Goal: Share content: Share content

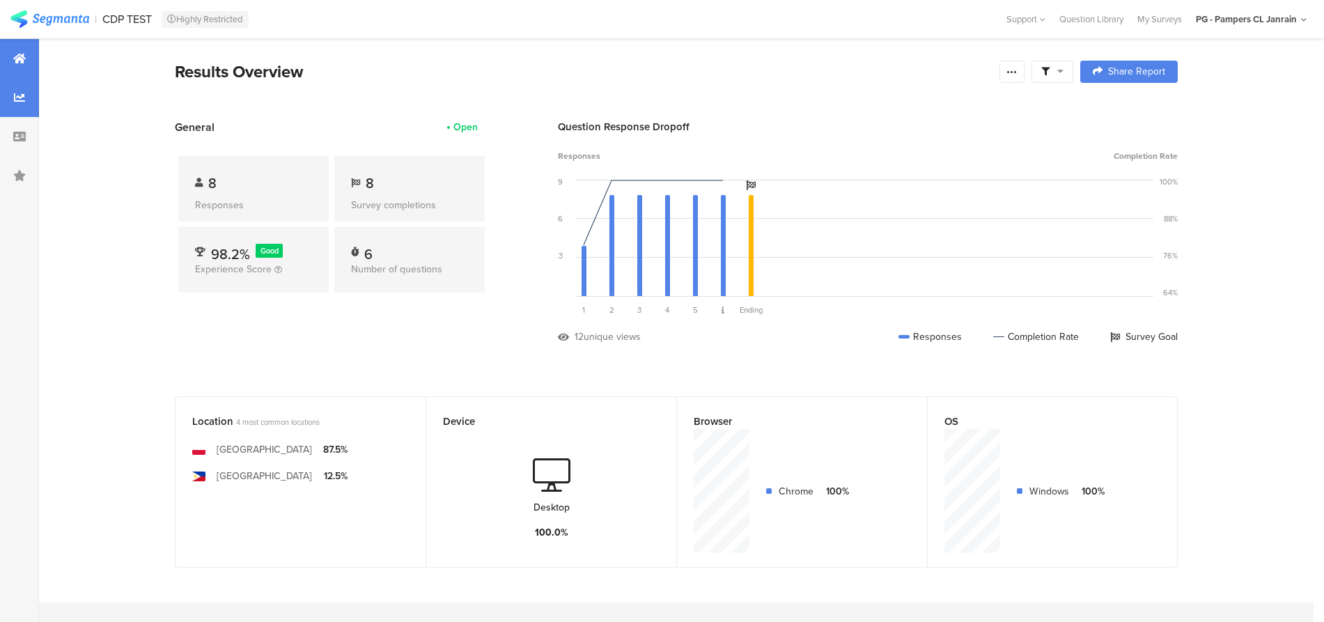
click at [12, 100] on div at bounding box center [19, 97] width 39 height 39
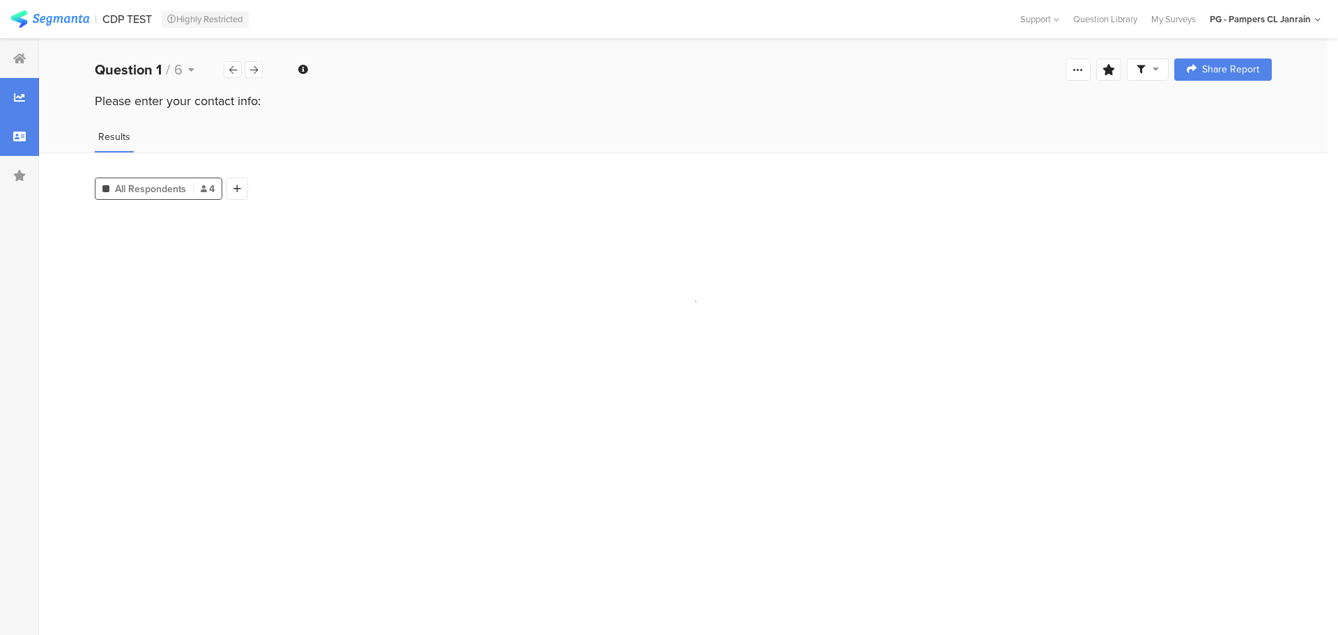
click at [20, 144] on div at bounding box center [19, 136] width 39 height 39
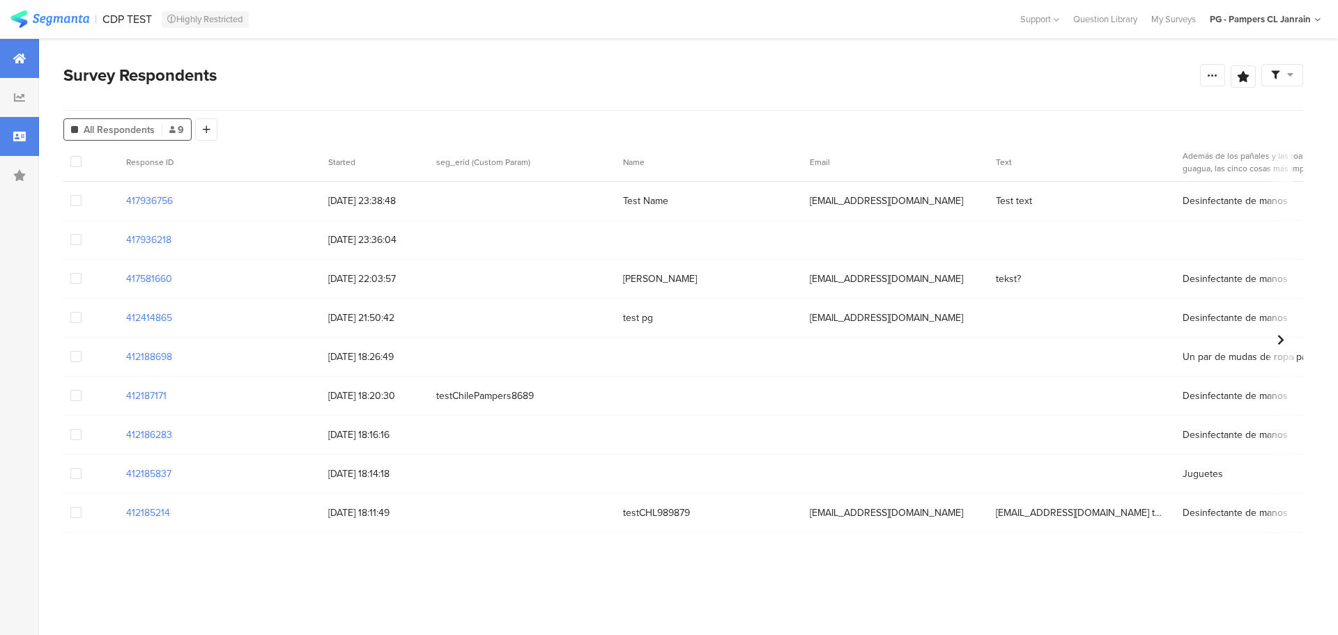
click at [25, 58] on div at bounding box center [19, 58] width 39 height 39
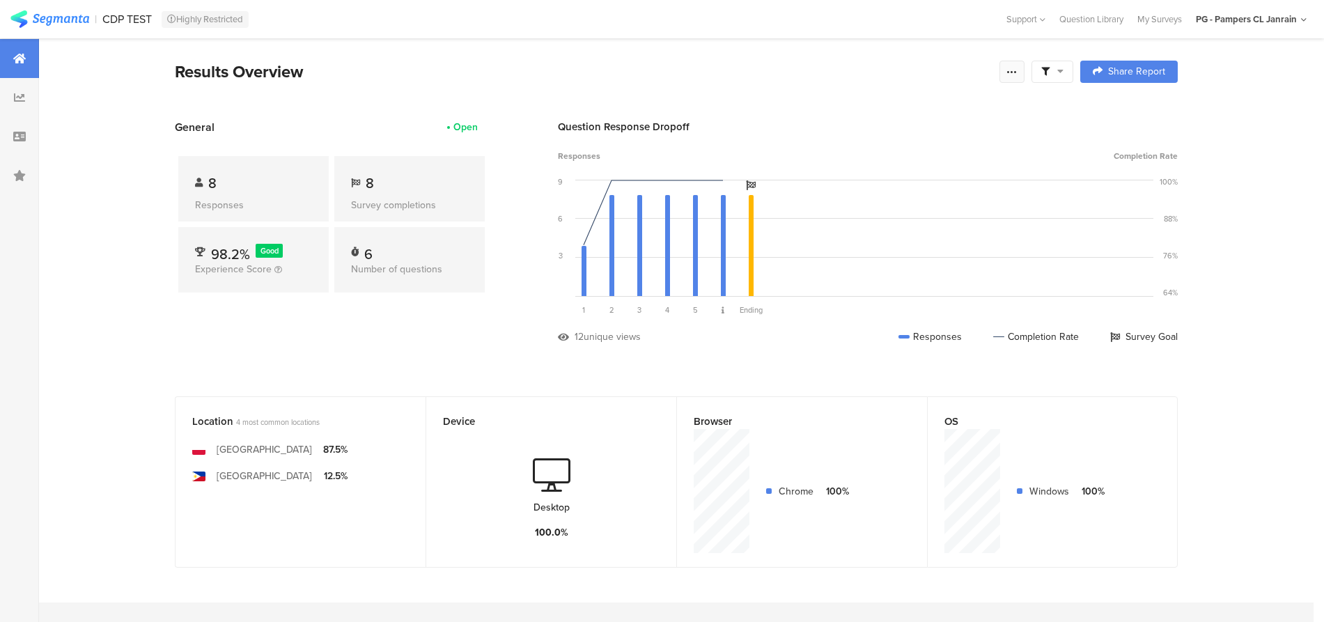
click at [1025, 70] on div at bounding box center [1012, 72] width 25 height 22
click at [949, 183] on link "Edit survey" at bounding box center [919, 181] width 223 height 31
click at [15, 98] on icon at bounding box center [19, 97] width 11 height 11
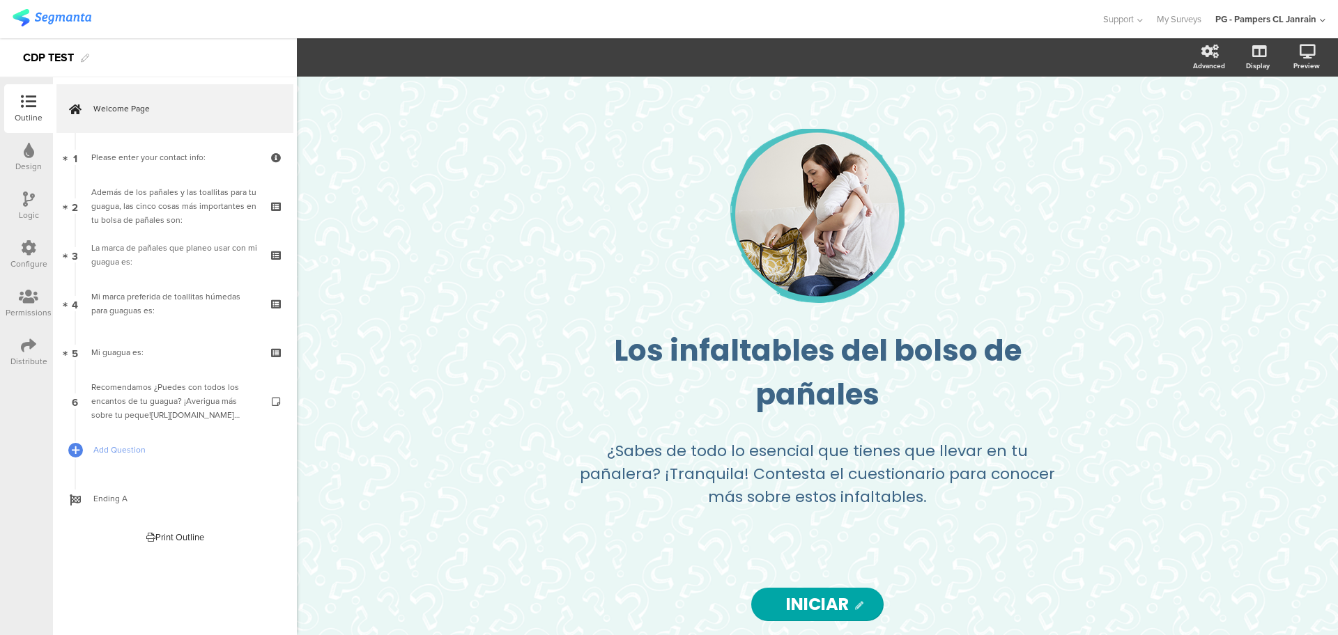
click at [20, 339] on div "Distribute" at bounding box center [28, 352] width 49 height 49
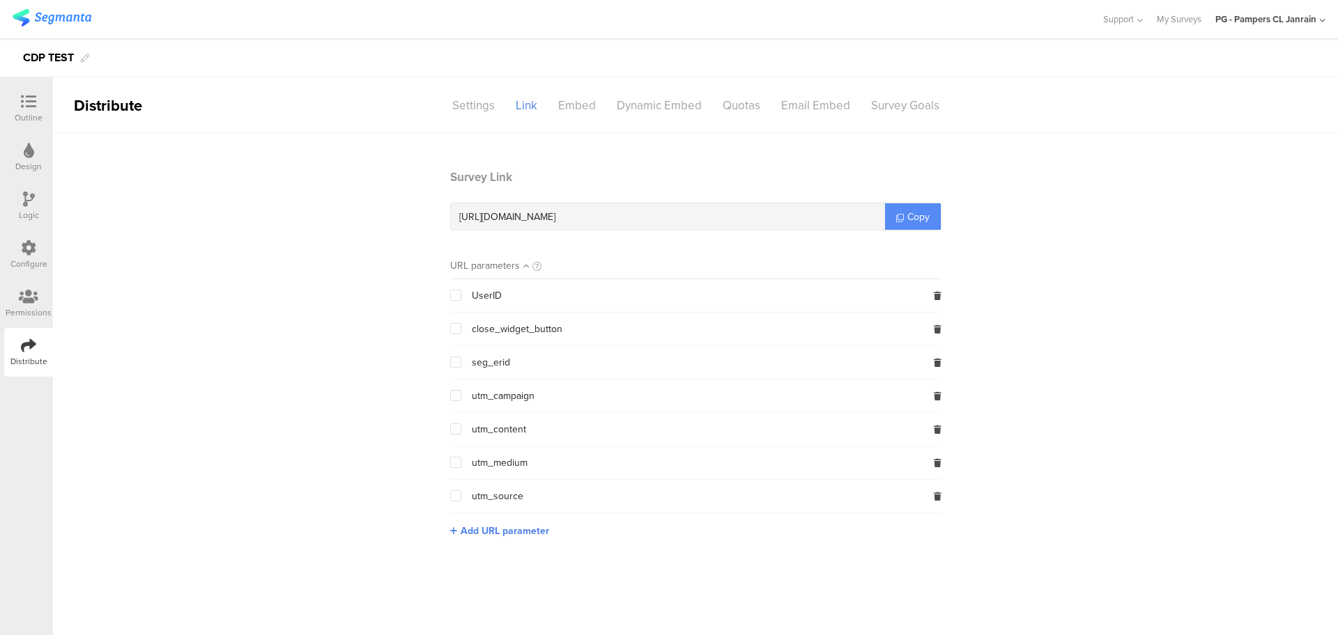
click at [894, 215] on link "Copy" at bounding box center [913, 216] width 56 height 26
copy icon
click at [894, 215] on div "[URL][DOMAIN_NAME] Copy" at bounding box center [695, 217] width 491 height 28
click at [894, 215] on link "Copy" at bounding box center [913, 216] width 56 height 26
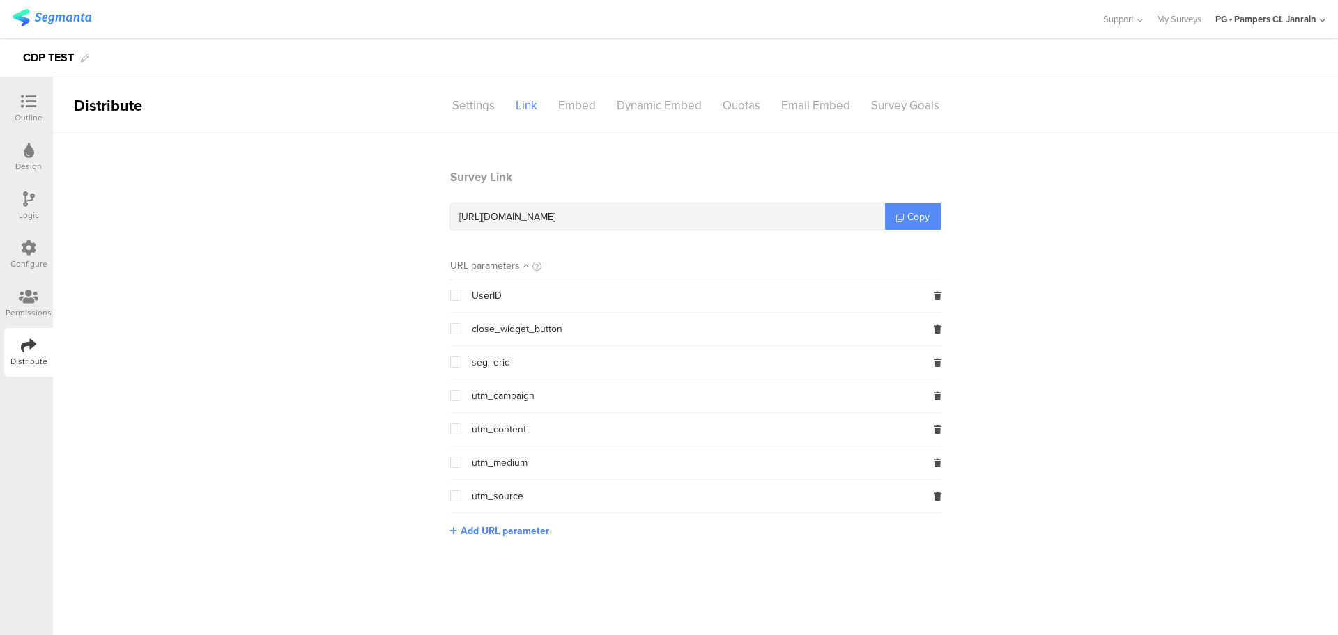
click at [894, 215] on link "Copy" at bounding box center [913, 216] width 56 height 26
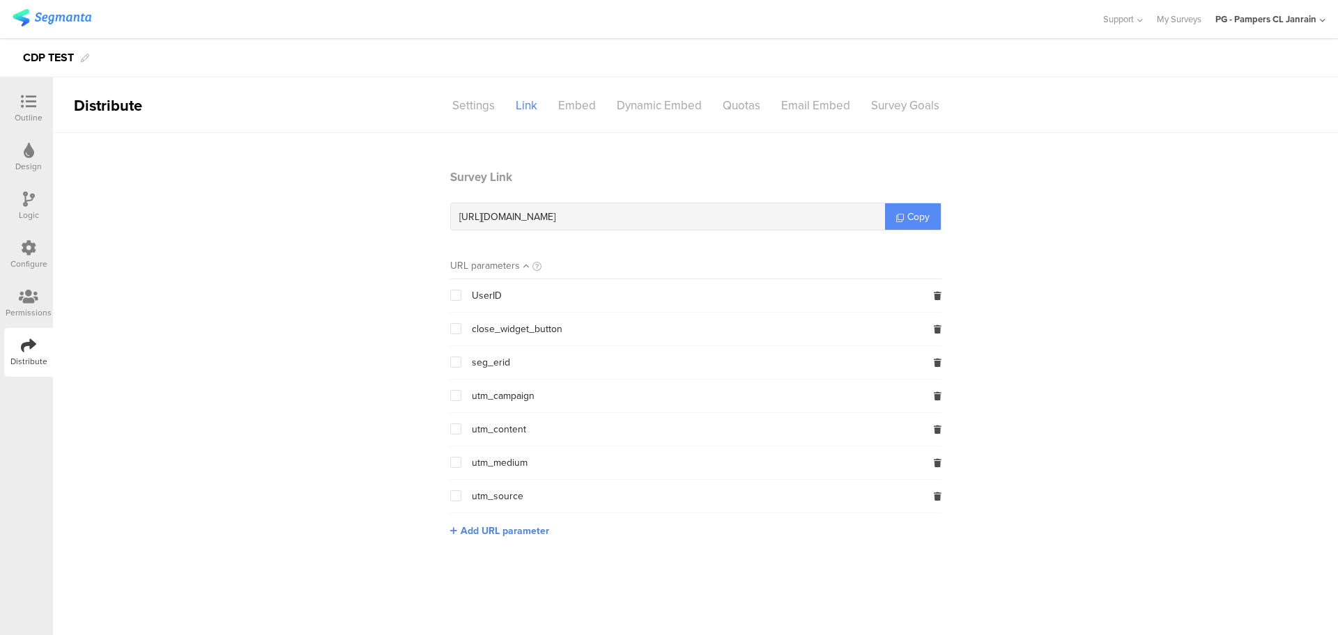
click at [894, 215] on link "Copy" at bounding box center [913, 216] width 56 height 26
click at [917, 219] on span "Copy" at bounding box center [918, 217] width 22 height 15
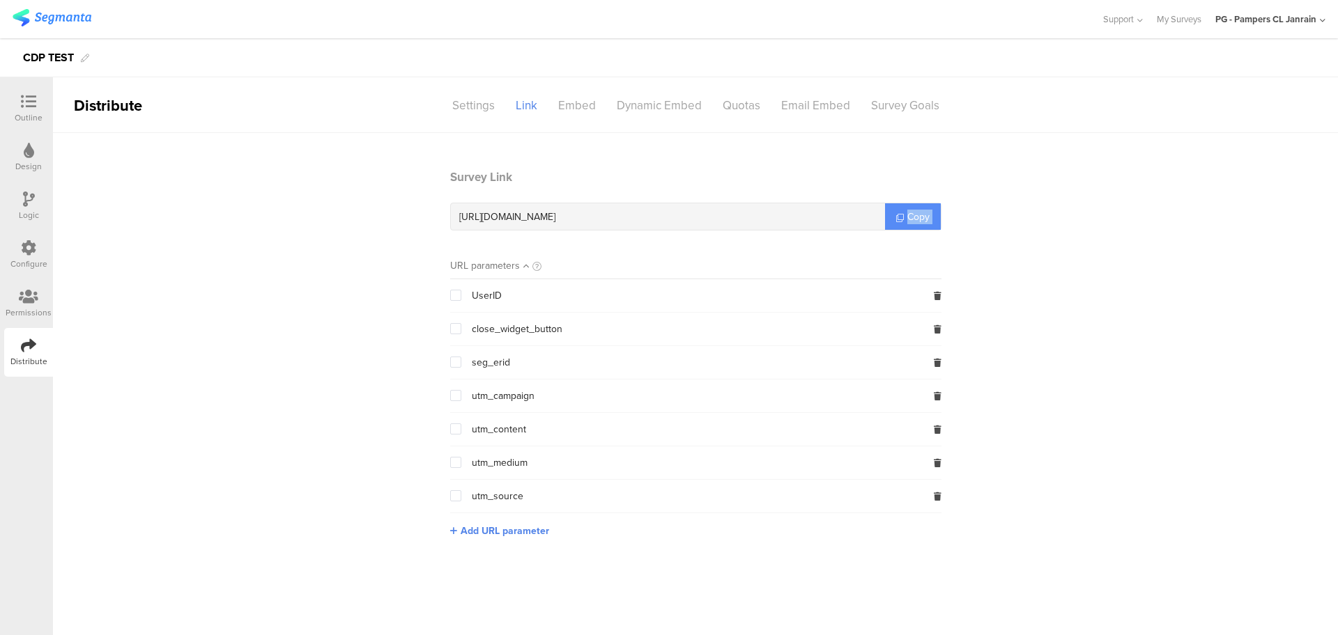
click at [917, 219] on span "Copy" at bounding box center [918, 217] width 22 height 15
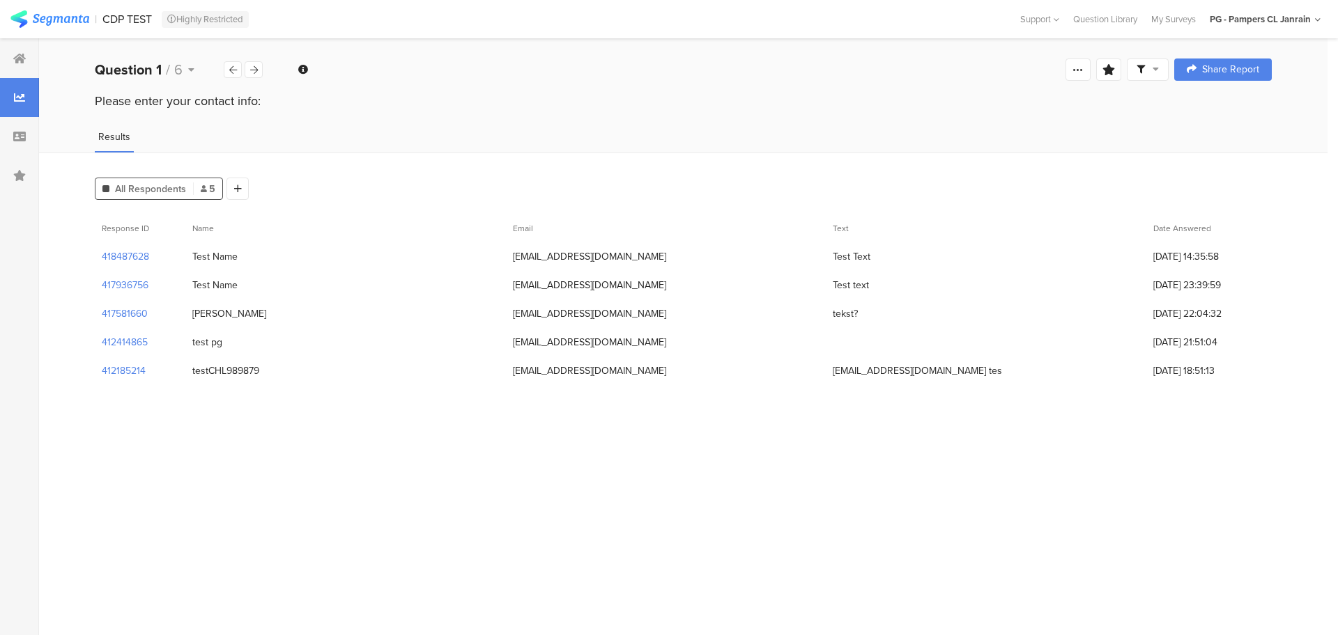
drag, startPoint x: 157, startPoint y: 256, endPoint x: 91, endPoint y: 256, distance: 65.5
click at [91, 256] on div "All Respondents 5 Add Segment Response ID Name Email Text Date Answered 4184876…" at bounding box center [683, 394] width 1288 height 483
copy section "418487628"
